Goal: Register for event/course

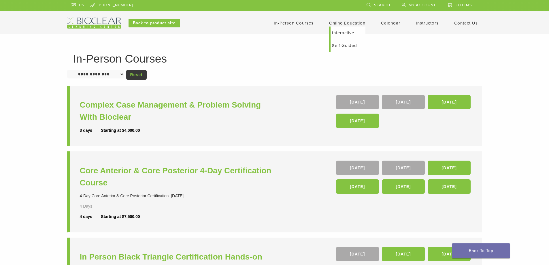
click at [338, 20] on li "Online Education Interactive Self Guided" at bounding box center [347, 23] width 36 height 7
click at [356, 25] on link "Online Education" at bounding box center [347, 22] width 36 height 5
click at [349, 34] on link "Interactive" at bounding box center [348, 33] width 35 height 13
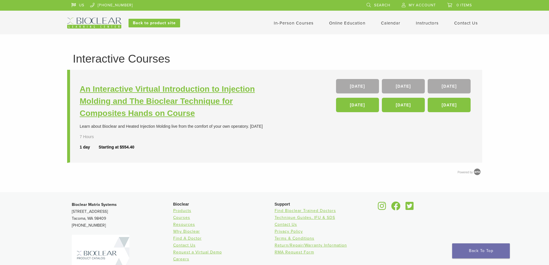
click at [136, 106] on h3 "An Interactive Virtual Introduction to Injection Molding and The Bioclear Techn…" at bounding box center [178, 101] width 196 height 36
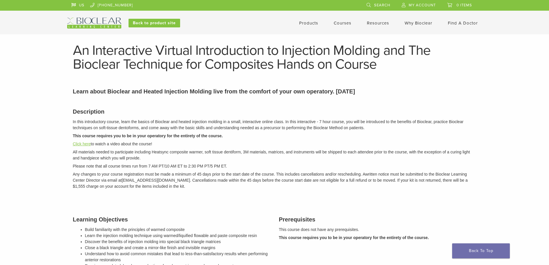
click at [88, 144] on link "Click here" at bounding box center [82, 144] width 18 height 5
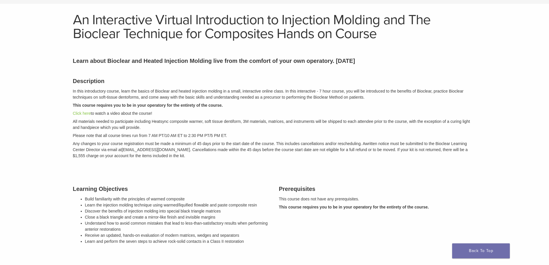
scroll to position [29, 0]
